Goal: Task Accomplishment & Management: Manage account settings

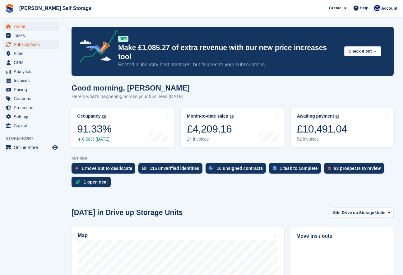
click at [16, 45] on span "Subscriptions" at bounding box center [32, 44] width 37 height 9
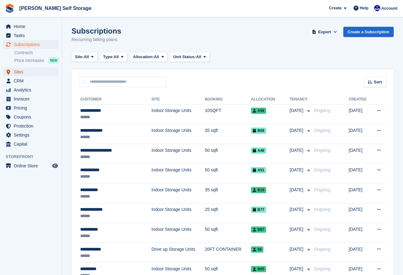
click at [22, 71] on span "Sites" at bounding box center [32, 71] width 37 height 9
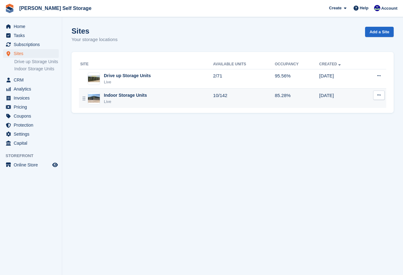
click at [112, 102] on div "Live" at bounding box center [125, 101] width 43 height 6
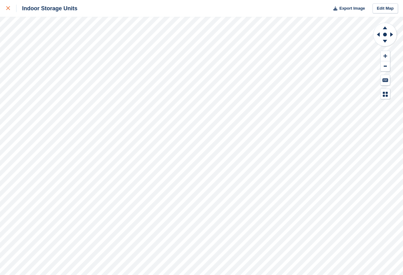
click at [8, 8] on icon at bounding box center [8, 8] width 4 height 4
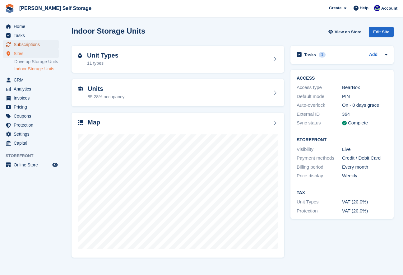
click at [23, 45] on span "Subscriptions" at bounding box center [32, 44] width 37 height 9
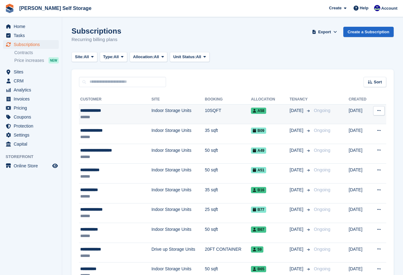
click at [107, 111] on div "**********" at bounding box center [109, 110] width 58 height 7
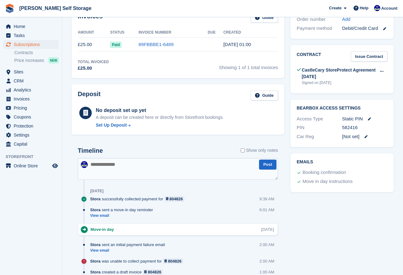
click at [104, 172] on textarea at bounding box center [178, 169] width 200 height 22
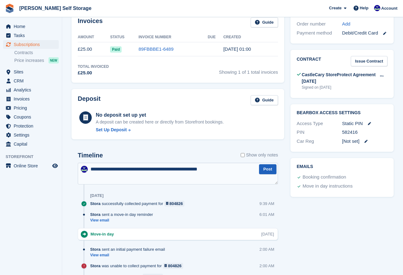
type textarea "**********"
click at [270, 169] on button "Post" at bounding box center [267, 169] width 17 height 10
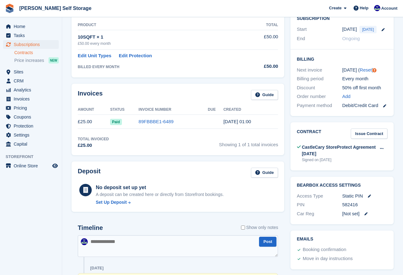
scroll to position [0, 0]
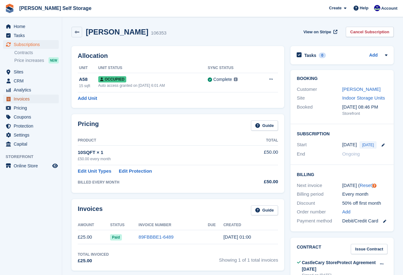
click at [15, 99] on span "Invoices" at bounding box center [32, 98] width 37 height 9
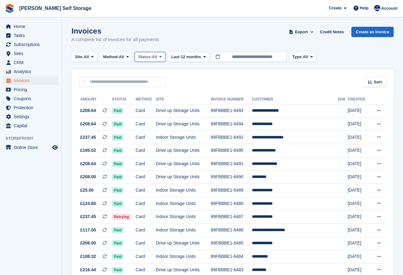
click at [161, 57] on icon at bounding box center [160, 57] width 2 height 4
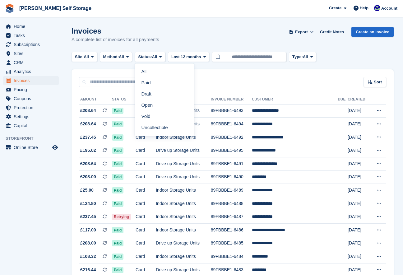
click at [154, 108] on link "Open" at bounding box center [164, 104] width 54 height 11
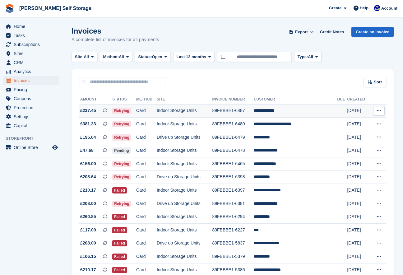
click at [253, 112] on td "89FBBBE1-6487" at bounding box center [232, 110] width 41 height 13
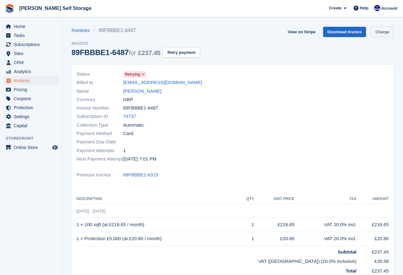
click at [382, 33] on link "Charge" at bounding box center [382, 32] width 23 height 10
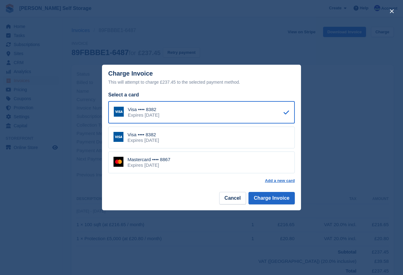
click at [166, 168] on div "Mastercard •••• 8867 Expires [DATE]" at bounding box center [201, 162] width 186 height 22
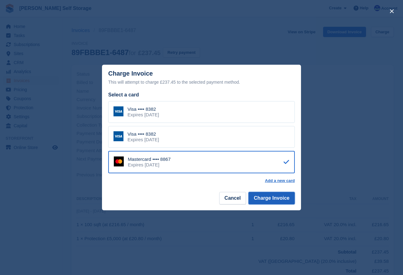
click at [264, 200] on button "Charge Invoice" at bounding box center [271, 198] width 46 height 12
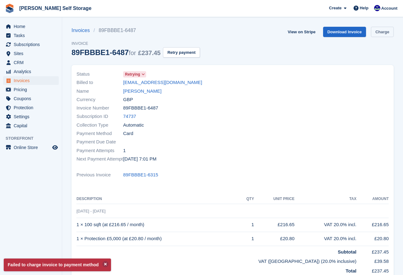
click at [383, 33] on link "Charge" at bounding box center [382, 32] width 23 height 10
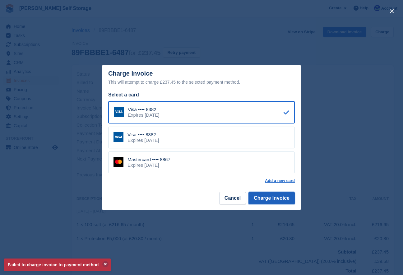
click at [286, 201] on button "Charge Invoice" at bounding box center [271, 198] width 46 height 12
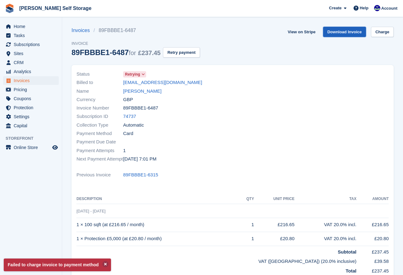
click at [339, 32] on link "Download Invoice" at bounding box center [344, 32] width 43 height 10
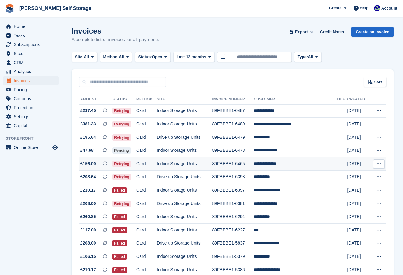
click at [260, 165] on td "**********" at bounding box center [294, 163] width 83 height 13
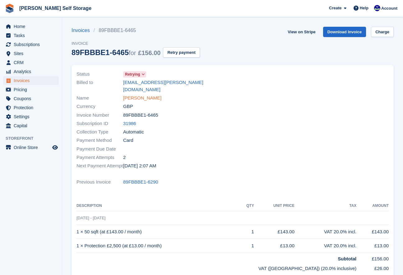
click at [152, 94] on link "[PERSON_NAME]" at bounding box center [142, 97] width 38 height 7
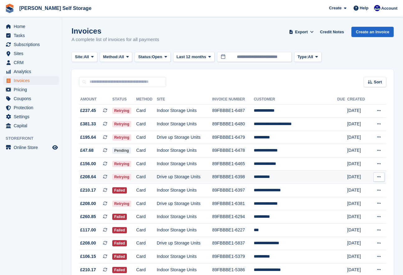
click at [261, 176] on td "**********" at bounding box center [294, 176] width 83 height 13
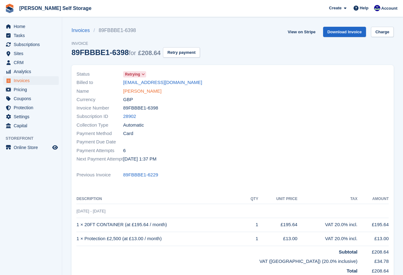
click at [137, 91] on link "[PERSON_NAME]" at bounding box center [142, 91] width 38 height 7
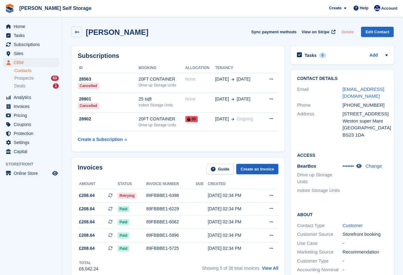
click at [264, 170] on link "Create an Invoice" at bounding box center [257, 169] width 42 height 10
click at [21, 46] on span "Subscriptions" at bounding box center [32, 44] width 37 height 9
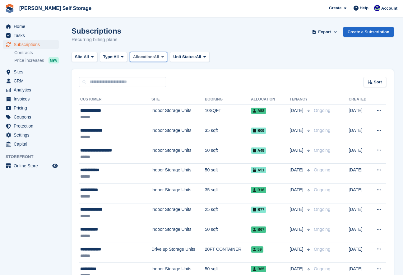
click at [164, 57] on icon at bounding box center [162, 57] width 2 height 4
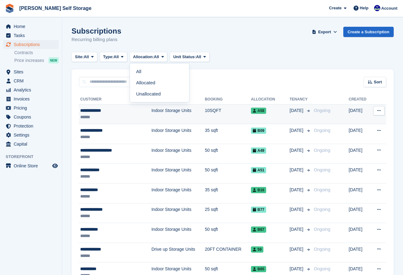
click at [252, 113] on span "A58" at bounding box center [258, 110] width 15 height 6
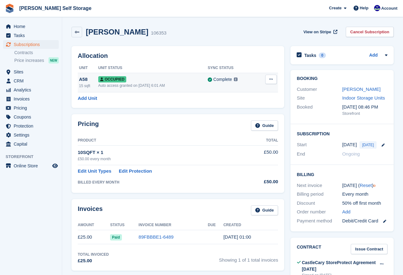
click at [271, 79] on icon at bounding box center [270, 79] width 3 height 4
click at [237, 107] on p "Deallocate" at bounding box center [247, 105] width 54 height 8
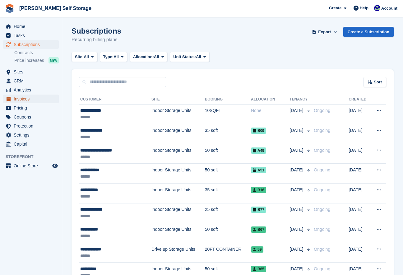
click at [20, 98] on span "Invoices" at bounding box center [32, 98] width 37 height 9
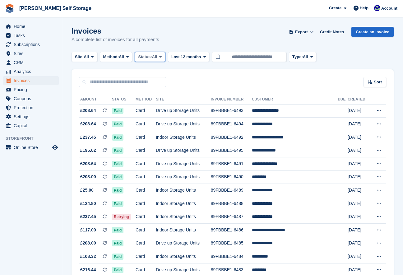
click at [164, 56] on button "Status: All" at bounding box center [149, 57] width 30 height 10
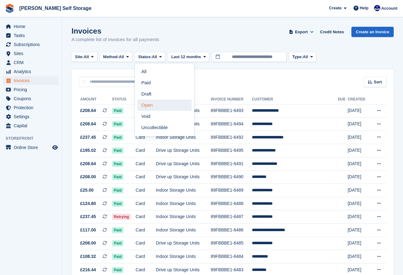
click at [151, 110] on link "Open" at bounding box center [164, 104] width 54 height 11
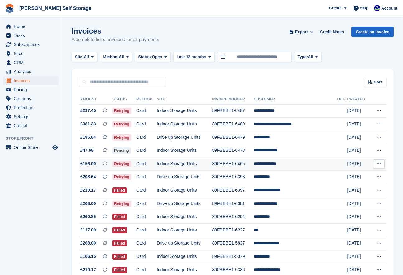
scroll to position [0, 0]
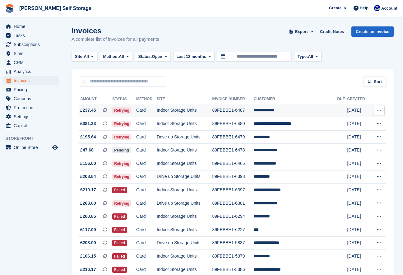
click at [168, 108] on td "Indoor Storage Units" at bounding box center [184, 110] width 55 height 13
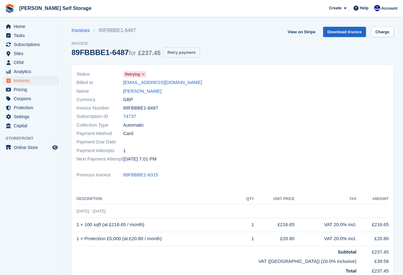
click at [175, 56] on button "Retry payment" at bounding box center [181, 52] width 37 height 10
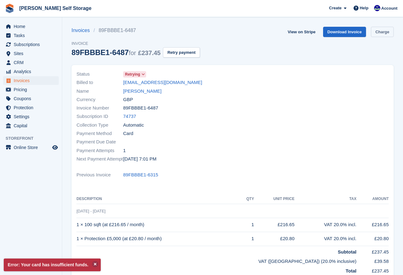
click at [380, 31] on link "Charge" at bounding box center [382, 32] width 23 height 10
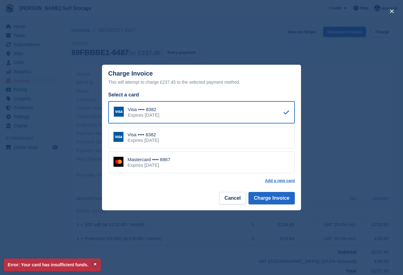
click at [170, 165] on div "Expires [DATE]" at bounding box center [148, 165] width 43 height 6
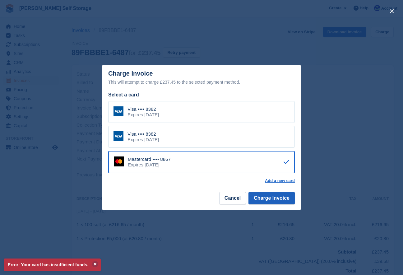
click at [261, 204] on footer "Cancel Charge Invoice" at bounding box center [201, 200] width 199 height 20
click at [262, 200] on button "Charge Invoice" at bounding box center [271, 198] width 46 height 12
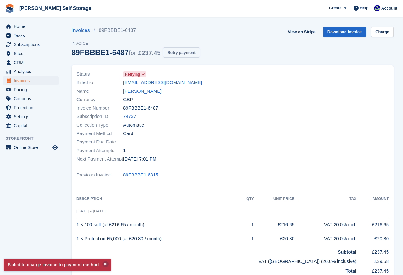
click at [183, 54] on button "Retry payment" at bounding box center [181, 52] width 37 height 10
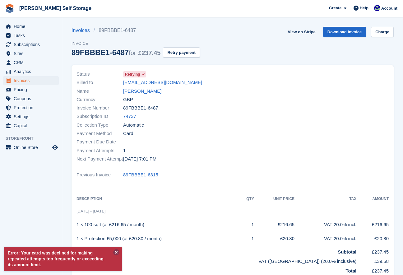
click at [118, 252] on button at bounding box center [116, 252] width 6 height 6
